Goal: Information Seeking & Learning: Find specific fact

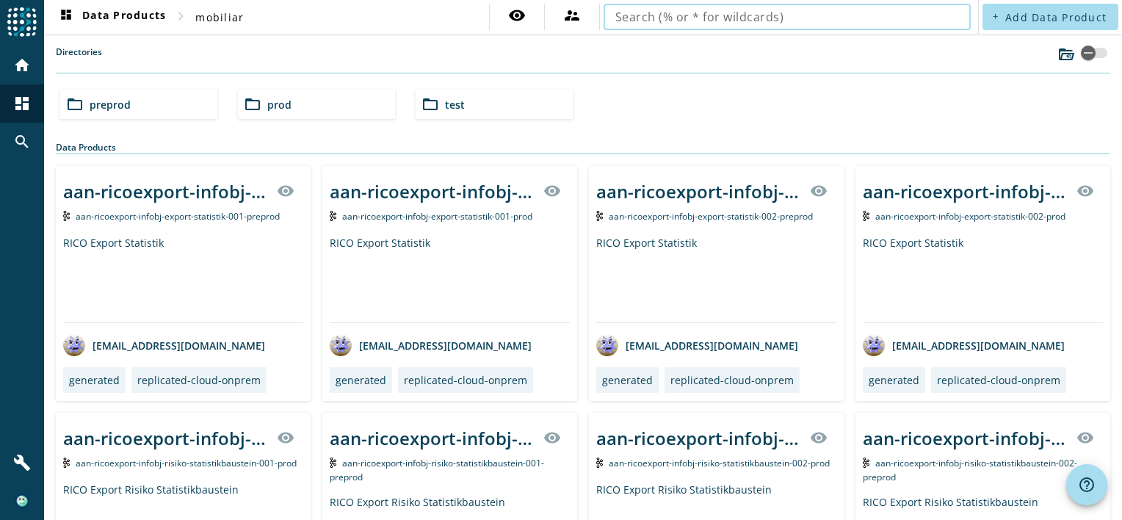
click at [940, 23] on input "text" at bounding box center [787, 17] width 344 height 18
type input "oms-orchestrierung-process-korrespondenz-auslieferung"
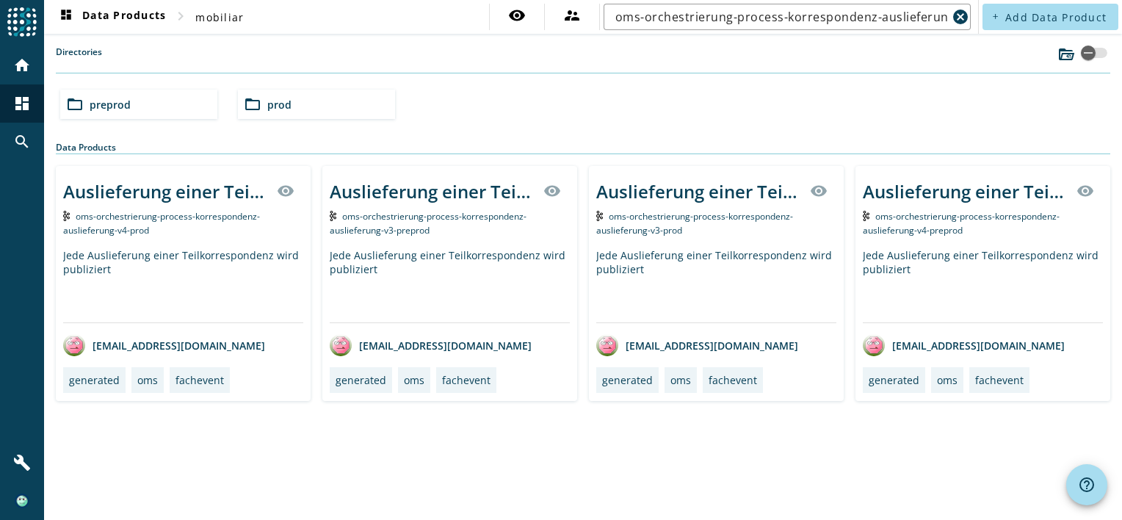
click at [173, 109] on div "folder_open preprod" at bounding box center [138, 104] width 157 height 29
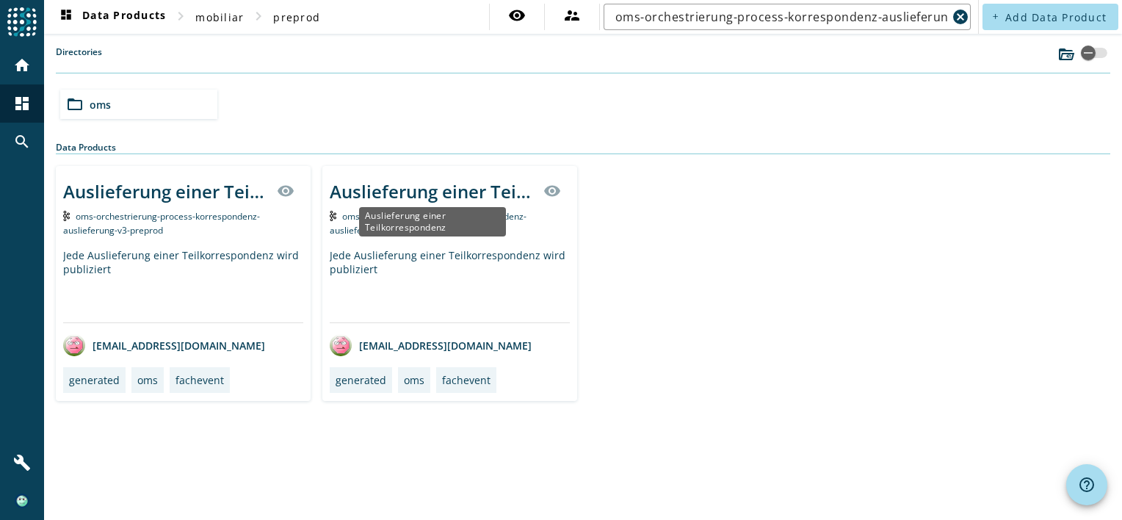
click at [388, 188] on div "Auslieferung einer Teilkorrespondenz" at bounding box center [432, 191] width 205 height 24
